Goal: Information Seeking & Learning: Learn about a topic

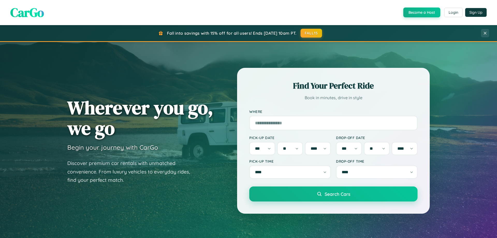
select select "*"
select select "**"
select select "****"
select select "*"
select select "**"
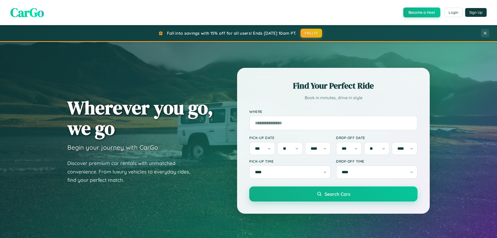
select select "****"
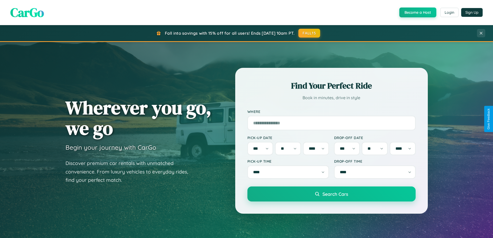
scroll to position [995, 0]
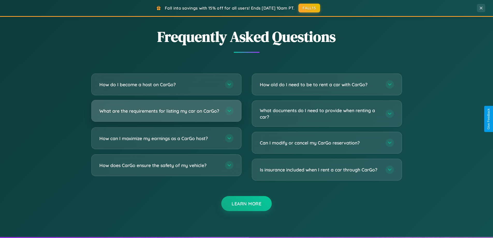
click at [166, 113] on h3 "What are the requirements for listing my car on CarGo?" at bounding box center [159, 111] width 121 height 6
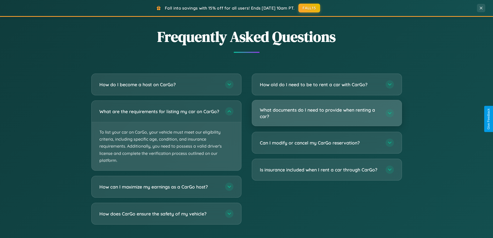
click at [326, 113] on h3 "What documents do I need to provide when renting a car?" at bounding box center [320, 113] width 121 height 13
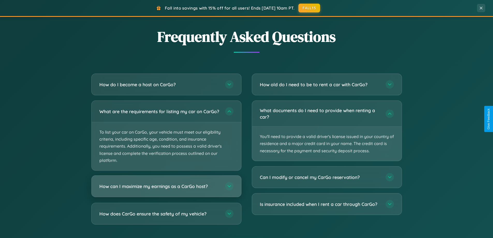
click at [166, 189] on h3 "How can I maximize my earnings as a CarGo host?" at bounding box center [159, 186] width 121 height 6
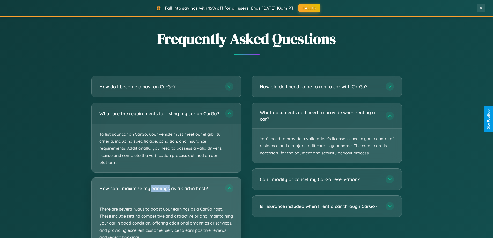
scroll to position [831, 0]
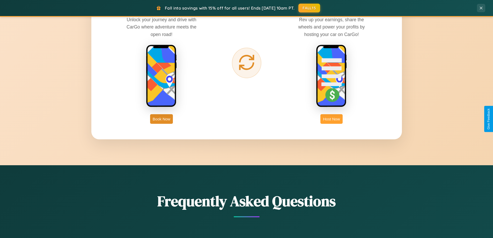
click at [331, 119] on button "Host Now" at bounding box center [331, 119] width 22 height 10
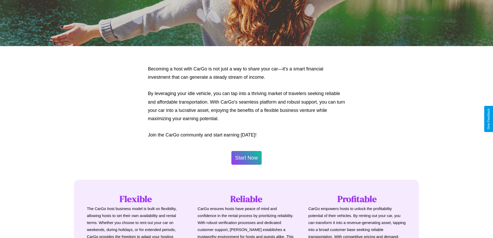
scroll to position [699, 0]
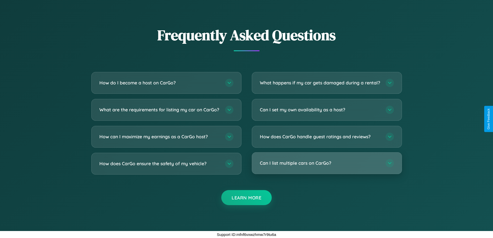
click at [326, 163] on h3 "Can I list multiple cars on CarGo?" at bounding box center [320, 163] width 121 height 6
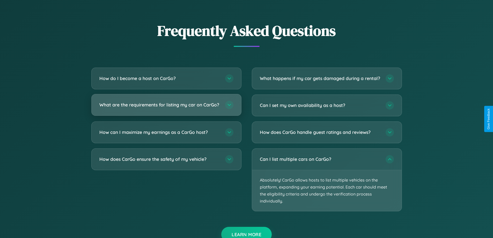
click at [166, 107] on h3 "What are the requirements for listing my car on CarGo?" at bounding box center [159, 104] width 121 height 6
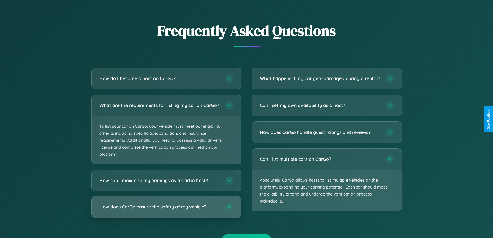
click at [166, 210] on h3 "How does CarGo ensure the safety of my vehicle?" at bounding box center [159, 207] width 121 height 6
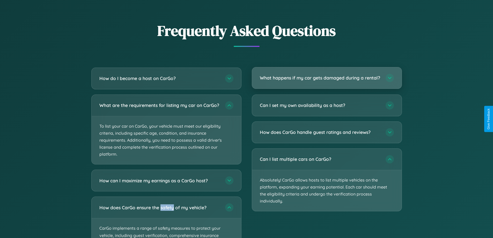
click at [326, 80] on h3 "What happens if my car gets damaged during a rental?" at bounding box center [320, 78] width 121 height 6
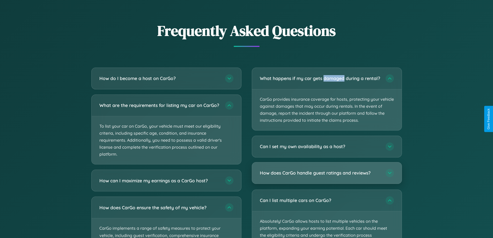
click at [326, 176] on h3 "How does CarGo handle guest ratings and reviews?" at bounding box center [320, 173] width 121 height 6
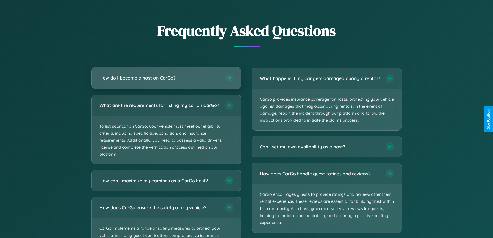
click at [166, 78] on h3 "How do I become a host on CarGo?" at bounding box center [159, 78] width 121 height 6
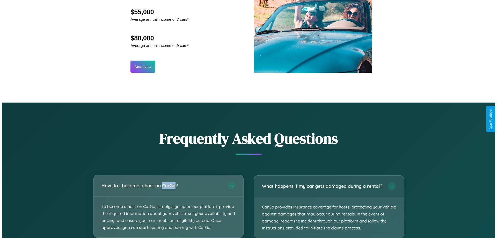
scroll to position [539, 0]
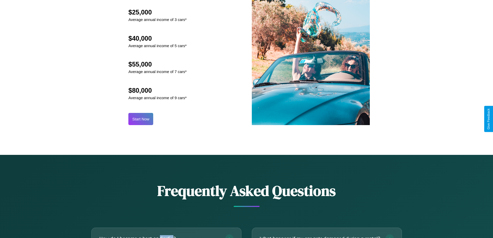
click at [141, 119] on button "Start Now" at bounding box center [140, 119] width 25 height 12
